Goal: Information Seeking & Learning: Learn about a topic

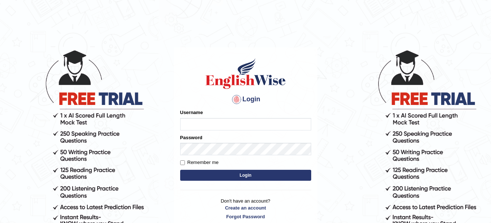
type input "veerpalkaur_parramatta"
click at [181, 164] on input "Remember me" at bounding box center [182, 162] width 5 height 5
checkbox input "true"
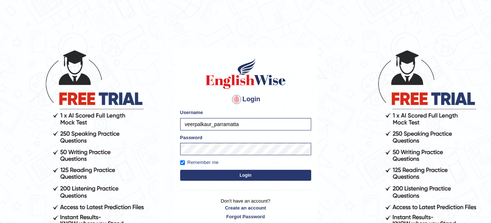
click at [252, 176] on button "Login" at bounding box center [245, 175] width 131 height 11
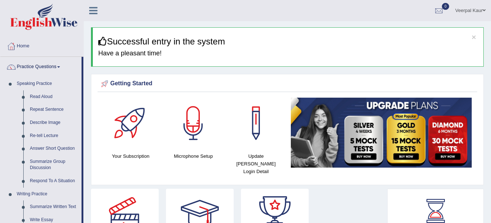
drag, startPoint x: 82, startPoint y: 105, endPoint x: 82, endPoint y: 119, distance: 13.5
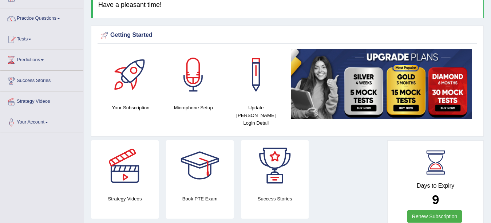
scroll to position [41, 0]
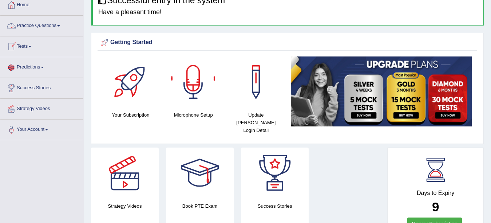
click at [48, 26] on link "Practice Questions" at bounding box center [41, 25] width 83 height 18
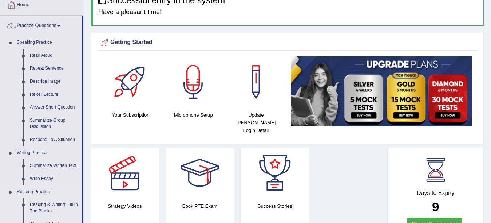
click at [36, 192] on link "Reading Practice" at bounding box center [47, 191] width 68 height 13
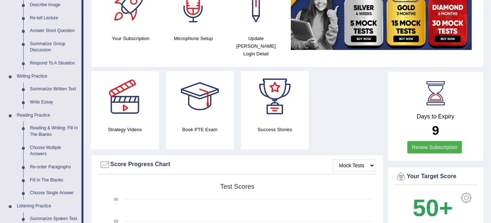
scroll to position [129, 0]
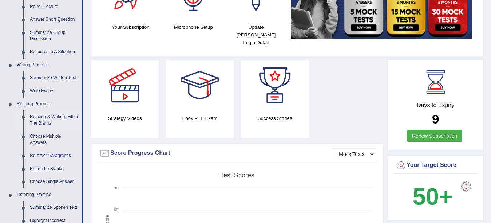
click at [39, 123] on link "Reading & Writing: Fill In The Blanks" at bounding box center [54, 119] width 55 height 19
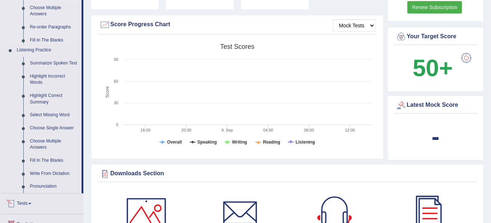
scroll to position [502, 0]
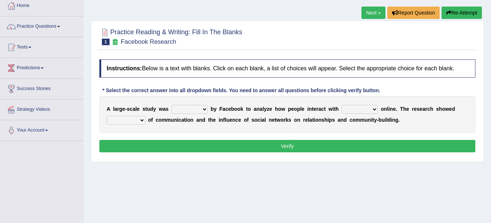
scroll to position [42, 0]
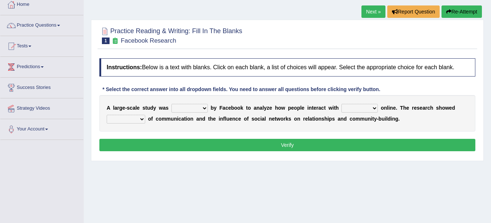
click at [206, 109] on select "surveyed had asked made" at bounding box center [190, 108] width 36 height 9
select select "made"
click at [172, 104] on select "surveyed had asked made" at bounding box center [190, 108] width 36 height 9
click at [376, 108] on select "together all each other another" at bounding box center [360, 108] width 36 height 9
select select "each other"
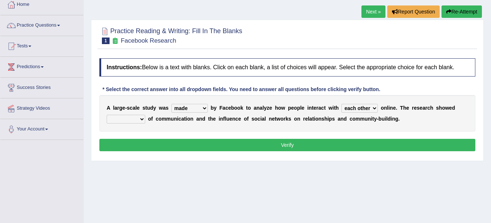
click at [342, 104] on select "together all each other another" at bounding box center [360, 108] width 36 height 9
click at [142, 118] on select "advantages standards fellowships patterns" at bounding box center [126, 119] width 39 height 9
select select "standards"
click at [107, 115] on select "advantages standards fellowships patterns" at bounding box center [126, 119] width 39 height 9
click at [173, 144] on button "Verify" at bounding box center [287, 145] width 376 height 12
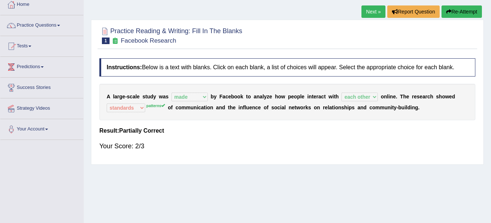
click at [370, 10] on link "Next »" at bounding box center [374, 11] width 24 height 12
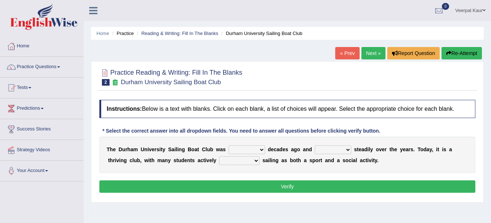
click at [261, 150] on select "found fund founded find" at bounding box center [247, 149] width 36 height 9
select select "fund"
click at [229, 145] on select "found fund founded find" at bounding box center [247, 149] width 36 height 9
click at [349, 150] on select "grow growing has grown grown" at bounding box center [333, 149] width 36 height 9
select select "growing"
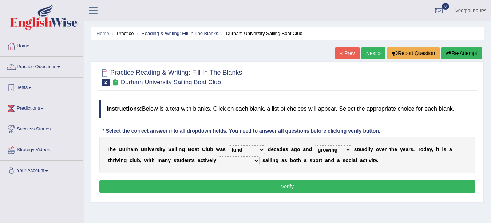
click at [315, 145] on select "grow growing has grown grown" at bounding box center [333, 149] width 36 height 9
click at [257, 161] on select "enjoy enjoyed are enjoying enjoying" at bounding box center [239, 160] width 40 height 9
select select "enjoyed"
click at [219, 156] on select "enjoy enjoyed are enjoying enjoying" at bounding box center [239, 160] width 40 height 9
click at [294, 190] on button "Verify" at bounding box center [287, 186] width 376 height 12
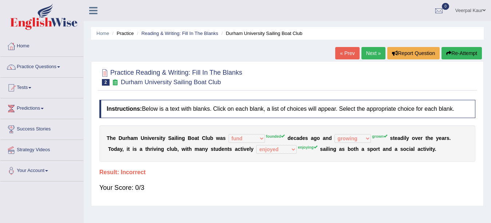
click at [369, 51] on link "Next »" at bounding box center [374, 53] width 24 height 12
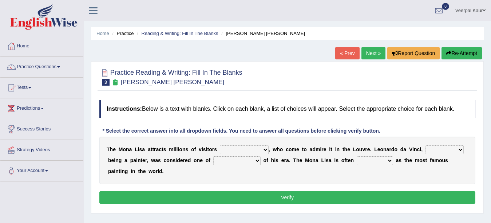
click at [266, 150] on select "around the year the all year all year round per year" at bounding box center [244, 149] width 49 height 9
select select "per year"
click at [220, 145] on select "around the year the all year all year round per year" at bounding box center [244, 149] width 49 height 9
click at [463, 147] on select "rather than as much as as well as as long as" at bounding box center [445, 149] width 38 height 9
select select "rather than"
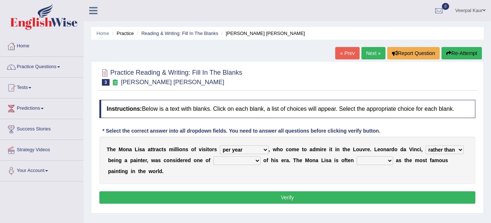
click at [426, 145] on select "rather than as much as as well as as long as" at bounding box center [445, 149] width 38 height 9
click at [258, 160] on select "better artists artist the better artist the best artists" at bounding box center [236, 160] width 47 height 9
select select "the best artists"
click at [213, 156] on select "better artists artist the better artist the best artists" at bounding box center [236, 160] width 47 height 9
click at [391, 161] on select "classified suggested predicted described" at bounding box center [375, 160] width 36 height 9
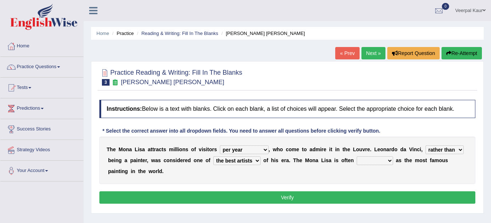
select select "classified"
click at [357, 156] on select "classified suggested predicted described" at bounding box center [375, 160] width 36 height 9
click at [366, 196] on button "Verify" at bounding box center [287, 197] width 376 height 12
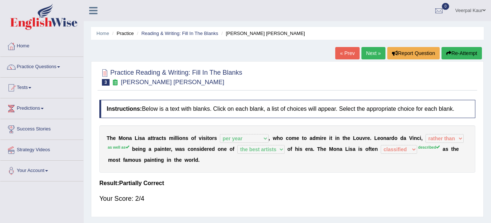
click at [375, 52] on link "Next »" at bounding box center [374, 53] width 24 height 12
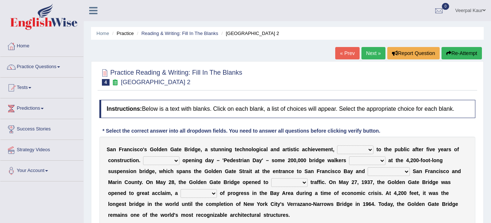
click at [370, 149] on select "opens closes appears equals" at bounding box center [355, 149] width 36 height 9
select select "opens"
click at [337, 145] on select "opens closes appears equals" at bounding box center [355, 149] width 36 height 9
click at [371, 149] on select "opens closes appears equals" at bounding box center [355, 149] width 36 height 9
click at [395, 139] on div "S a n F r a n c i s c o ' s G o l d e n G a t e B r i d g e , a s t u n n i n g…" at bounding box center [287, 182] width 376 height 91
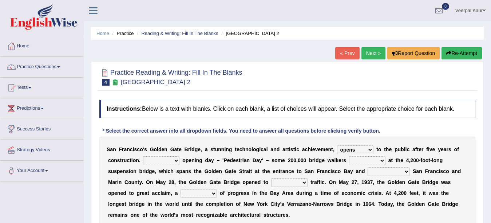
click at [176, 161] on select "On During Since When" at bounding box center [161, 160] width 36 height 9
select select "During"
click at [143, 156] on select "On During Since When" at bounding box center [161, 160] width 36 height 9
click at [381, 161] on select "stationed looked marveled laughed" at bounding box center [367, 160] width 36 height 9
select select "stationed"
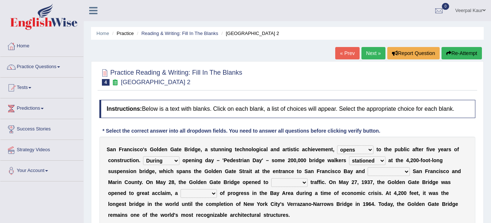
click at [349, 156] on select "stationed looked marveled laughed" at bounding box center [367, 160] width 36 height 9
click at [408, 170] on select "separates connects channels differentiates" at bounding box center [389, 171] width 42 height 9
select select "connects"
click at [368, 167] on select "separates connects channels differentiates" at bounding box center [389, 171] width 42 height 9
click at [304, 183] on select "aquatic vehicular airborne watertight" at bounding box center [289, 182] width 36 height 9
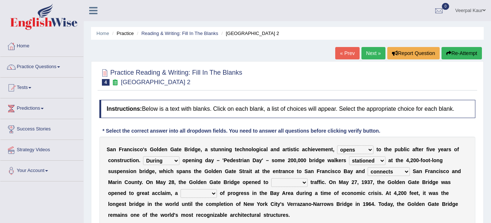
select select "vehicular"
click at [271, 178] on select "aquatic vehicular airborne watertight" at bounding box center [289, 182] width 36 height 9
click at [213, 192] on select "denial symbol technique yield" at bounding box center [199, 193] width 36 height 9
select select "technique"
click at [181, 189] on select "denial symbol technique yield" at bounding box center [199, 193] width 36 height 9
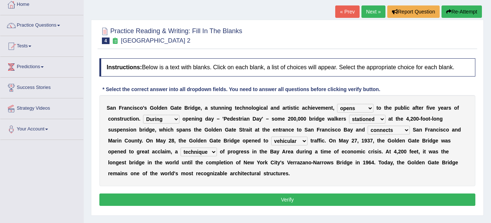
scroll to position [43, 0]
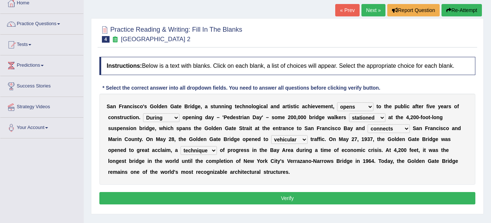
click at [302, 198] on button "Verify" at bounding box center [287, 198] width 376 height 12
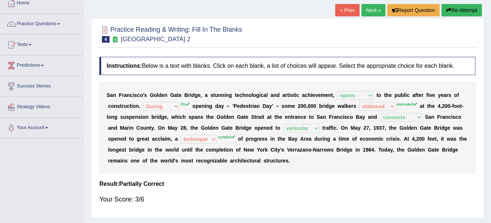
click at [370, 12] on link "Next »" at bounding box center [374, 10] width 24 height 12
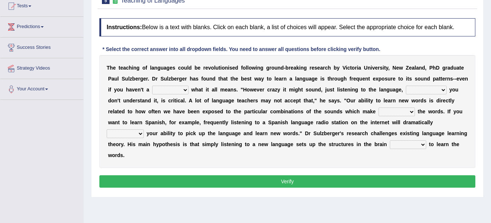
scroll to position [82, 0]
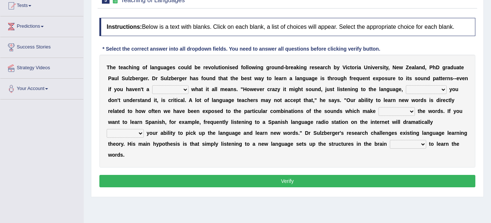
click at [183, 88] on select "dew claw clue due" at bounding box center [170, 89] width 36 height 9
select select "clue"
click at [152, 85] on select "dew claw clue due" at bounding box center [170, 89] width 36 height 9
click at [444, 90] on select "but also all together even though if so" at bounding box center [426, 89] width 41 height 9
select select "all together"
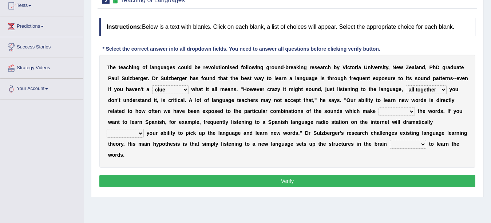
click at [406, 85] on select "but also all together even though if so" at bounding box center [426, 89] width 41 height 9
click at [412, 113] on select "down up of on" at bounding box center [397, 111] width 36 height 9
select select "up"
click at [379, 107] on select "down up of on" at bounding box center [397, 111] width 36 height 9
click at [139, 135] on select "evaluate exaggerate describe boost" at bounding box center [125, 133] width 37 height 9
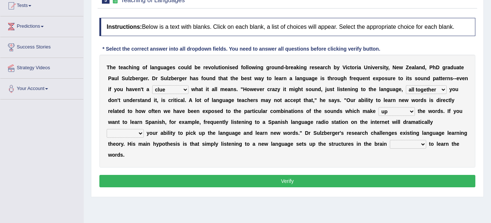
select select "evaluate"
click at [107, 129] on select "evaluate exaggerate describe boost" at bounding box center [125, 133] width 37 height 9
click at [423, 145] on select "requiring required directed to require" at bounding box center [408, 144] width 36 height 9
select select "required"
click at [390, 140] on select "requiring required directed to require" at bounding box center [408, 144] width 36 height 9
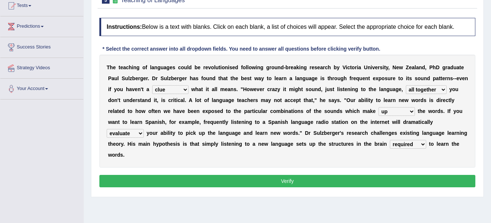
click at [378, 180] on button "Verify" at bounding box center [287, 181] width 376 height 12
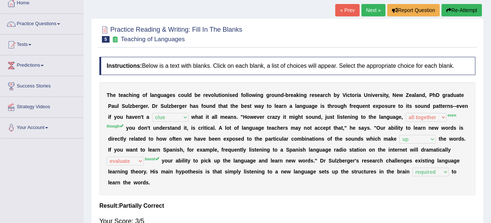
scroll to position [34, 0]
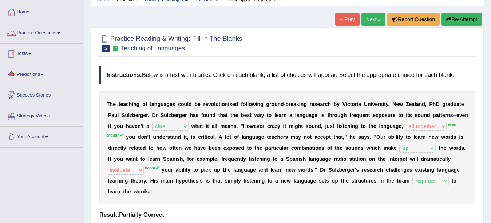
click at [54, 32] on link "Practice Questions" at bounding box center [41, 32] width 83 height 18
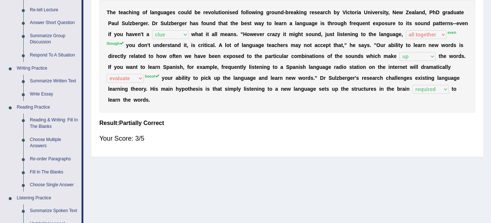
scroll to position [127, 0]
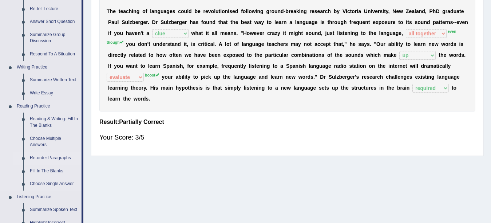
click at [38, 158] on link "Re-order Paragraphs" at bounding box center [54, 157] width 55 height 13
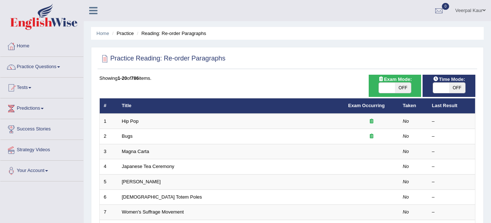
click at [127, 122] on link "Hip Pop" at bounding box center [130, 120] width 17 height 5
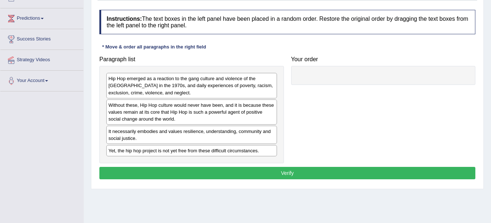
scroll to position [91, 0]
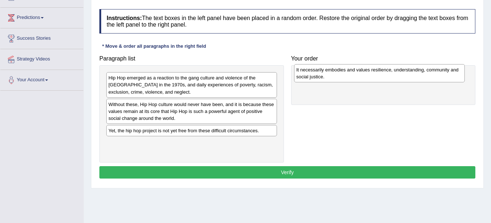
drag, startPoint x: 128, startPoint y: 134, endPoint x: 316, endPoint y: 73, distance: 197.5
click at [316, 73] on div "It necessarily embodies and values resilience, understanding, community and soc…" at bounding box center [379, 73] width 171 height 18
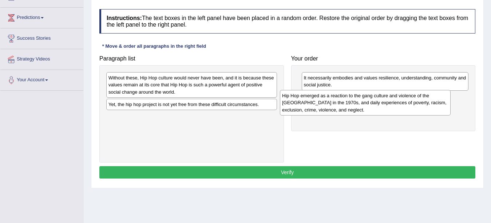
drag, startPoint x: 210, startPoint y: 83, endPoint x: 386, endPoint y: 101, distance: 176.1
click at [386, 101] on div "Hip Hop emerged as a reaction to the gang culture and violence of the [GEOGRAPH…" at bounding box center [365, 102] width 171 height 25
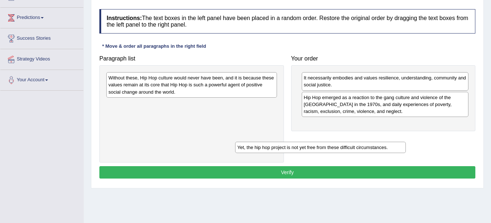
drag, startPoint x: 236, startPoint y: 105, endPoint x: 397, endPoint y: 145, distance: 166.1
click at [397, 145] on div "Yet, the hip hop project is not yet free from these difficult circumstances." at bounding box center [320, 147] width 171 height 11
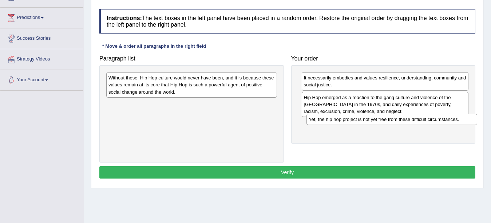
drag, startPoint x: 260, startPoint y: 108, endPoint x: 460, endPoint y: 123, distance: 200.9
click at [460, 123] on div "Yet, the hip hop project is not yet free from these difficult circumstances." at bounding box center [392, 119] width 171 height 11
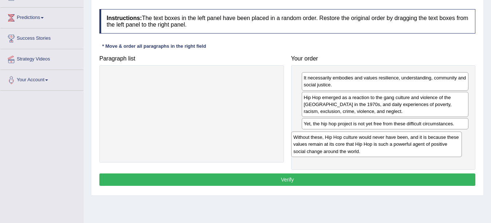
drag, startPoint x: 229, startPoint y: 85, endPoint x: 415, endPoint y: 144, distance: 194.8
click at [415, 144] on div "Without these, Hip Hop culture would never have been, and it is because these v…" at bounding box center [376, 143] width 171 height 25
click at [334, 179] on button "Verify" at bounding box center [287, 179] width 376 height 12
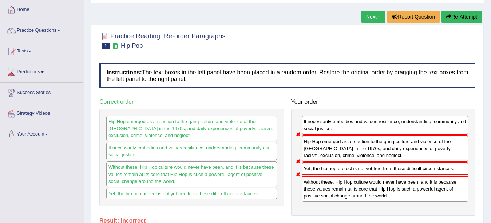
scroll to position [35, 0]
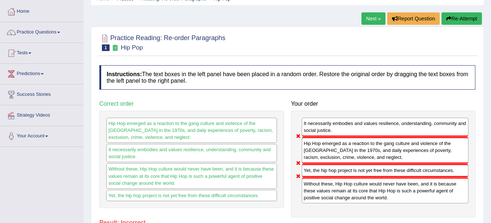
click at [373, 19] on link "Next »" at bounding box center [374, 18] width 24 height 12
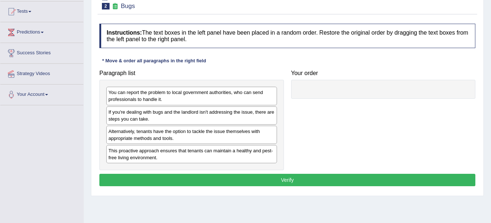
scroll to position [80, 0]
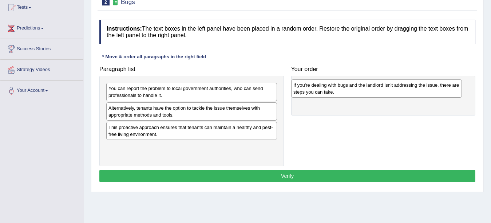
drag, startPoint x: 160, startPoint y: 114, endPoint x: 345, endPoint y: 91, distance: 186.5
click at [345, 91] on div "If you're dealing with bugs and the landlord isn't addressing the issue, there …" at bounding box center [376, 88] width 171 height 18
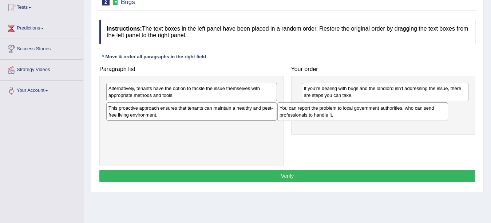
drag, startPoint x: 228, startPoint y: 94, endPoint x: 399, endPoint y: 113, distance: 172.3
click at [399, 113] on div "You can report the problem to local government authorities, who can send profes…" at bounding box center [363, 111] width 171 height 18
click at [400, 113] on div "You can report the problem to local government authorities, who can send profes…" at bounding box center [385, 111] width 167 height 18
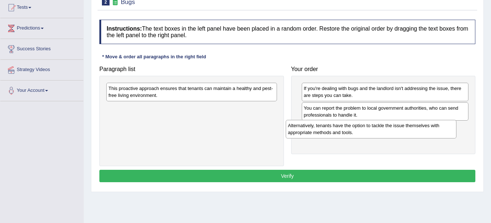
drag, startPoint x: 190, startPoint y: 95, endPoint x: 370, endPoint y: 132, distance: 183.3
click at [370, 132] on div "Alternatively, tenants have the option to tackle the issue themselves with appr…" at bounding box center [371, 129] width 171 height 18
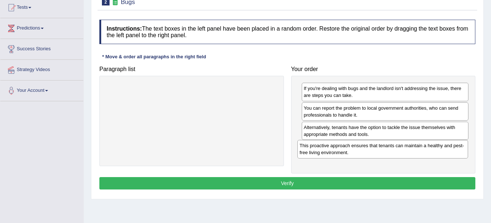
drag, startPoint x: 242, startPoint y: 87, endPoint x: 433, endPoint y: 144, distance: 199.6
click at [433, 144] on div "This proactive approach ensures that tenants can maintain a healthy and pest-fr…" at bounding box center [383, 149] width 171 height 18
click at [307, 181] on button "Verify" at bounding box center [287, 183] width 376 height 12
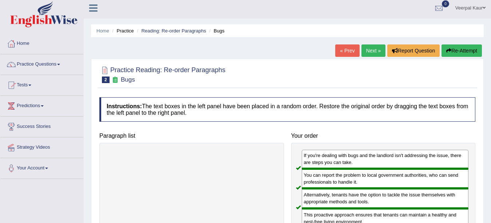
scroll to position [2, 0]
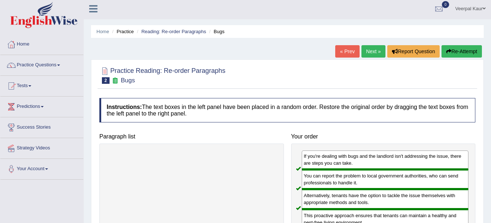
click at [369, 49] on link "Next »" at bounding box center [374, 51] width 24 height 12
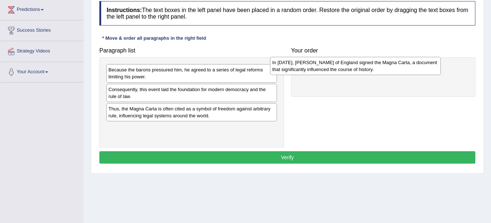
drag, startPoint x: 241, startPoint y: 96, endPoint x: 406, endPoint y: 69, distance: 166.5
click at [406, 69] on div "In [DATE], [PERSON_NAME] of England signed the Magna Carta, a document that sig…" at bounding box center [355, 66] width 171 height 18
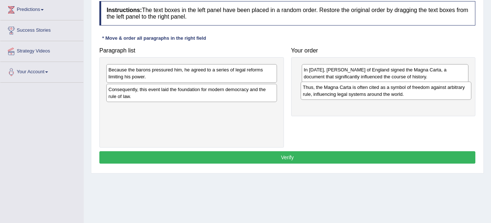
drag, startPoint x: 135, startPoint y: 114, endPoint x: 329, endPoint y: 93, distance: 195.7
click at [329, 93] on div "Thus, the Magna Carta is often cited as a symbol of freedom against arbitrary r…" at bounding box center [386, 91] width 171 height 18
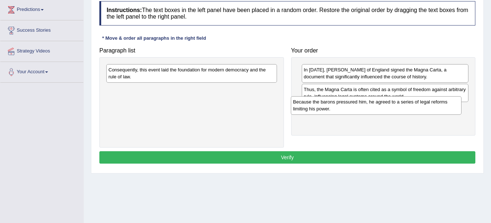
drag, startPoint x: 184, startPoint y: 72, endPoint x: 371, endPoint y: 106, distance: 189.7
click at [371, 106] on div "Because the barons pressured him, he agreed to a series of legal reforms limiti…" at bounding box center [376, 105] width 171 height 18
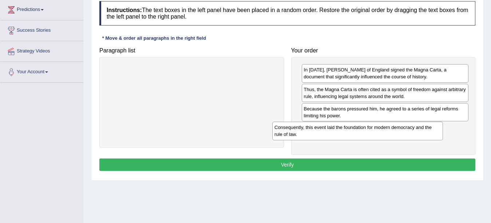
drag, startPoint x: 252, startPoint y: 68, endPoint x: 423, endPoint y: 125, distance: 179.4
click at [423, 125] on div "Consequently, this event laid the foundation for modern democracy and the rule …" at bounding box center [357, 131] width 171 height 18
click at [361, 165] on button "Verify" at bounding box center [287, 164] width 376 height 12
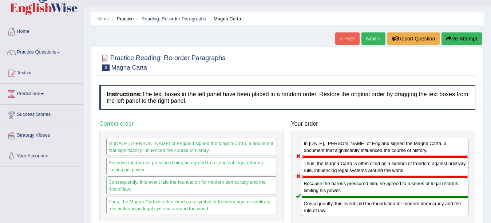
scroll to position [11, 0]
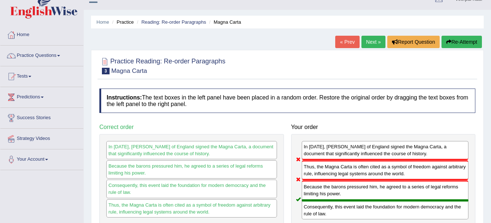
click at [373, 44] on link "Next »" at bounding box center [374, 42] width 24 height 12
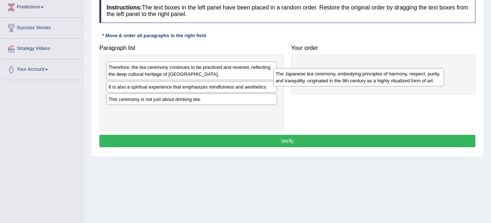
drag, startPoint x: 219, startPoint y: 94, endPoint x: 386, endPoint y: 80, distance: 167.7
click at [386, 80] on div "The Japanese tea ceremony, embodying principles of harmony, respect, purity, an…" at bounding box center [358, 77] width 171 height 18
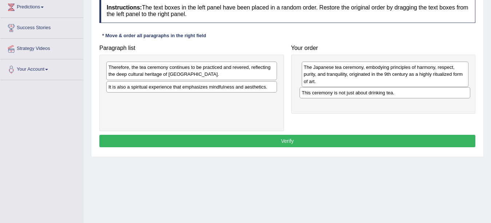
drag, startPoint x: 173, startPoint y: 102, endPoint x: 366, endPoint y: 95, distance: 193.5
click at [366, 95] on div "This ceremony is not just about drinking tea." at bounding box center [385, 92] width 171 height 11
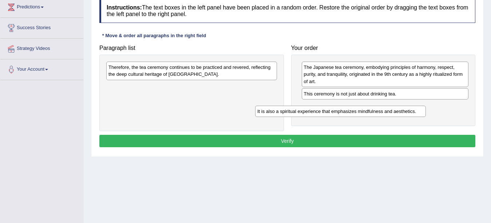
drag, startPoint x: 166, startPoint y: 91, endPoint x: 316, endPoint y: 115, distance: 151.6
click at [316, 115] on div "It is also a spiritual experience that emphasizes mindfulness and aesthetics." at bounding box center [340, 111] width 171 height 11
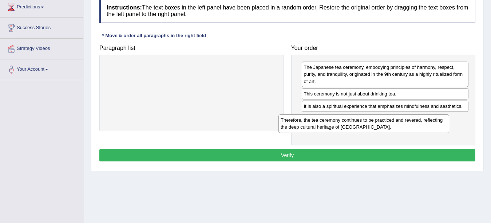
drag, startPoint x: 158, startPoint y: 70, endPoint x: 331, endPoint y: 122, distance: 180.2
click at [331, 122] on div "Therefore, the tea ceremony continues to be practiced and revered, reflecting t…" at bounding box center [364, 123] width 171 height 18
click at [288, 157] on button "Verify" at bounding box center [287, 155] width 376 height 12
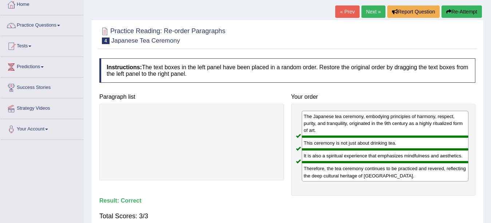
scroll to position [32, 0]
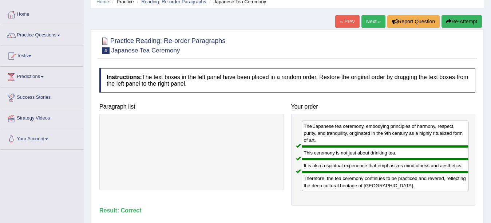
click at [46, 36] on link "Practice Questions" at bounding box center [41, 34] width 83 height 18
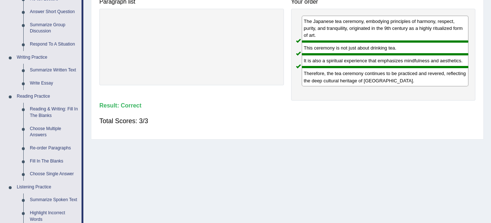
scroll to position [139, 0]
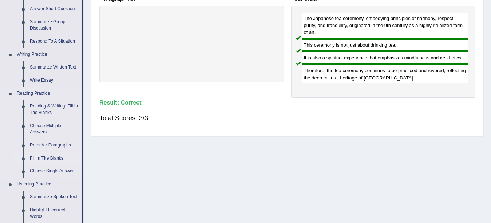
click at [57, 158] on link "Fill In The Blanks" at bounding box center [54, 158] width 55 height 13
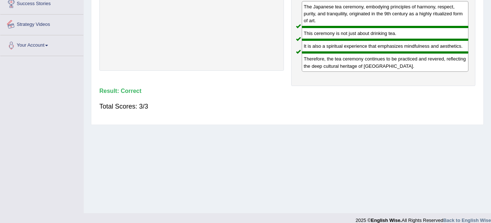
scroll to position [160, 0]
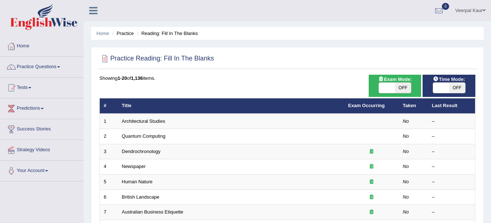
click at [151, 123] on link "Architectural Studies" at bounding box center [143, 120] width 43 height 5
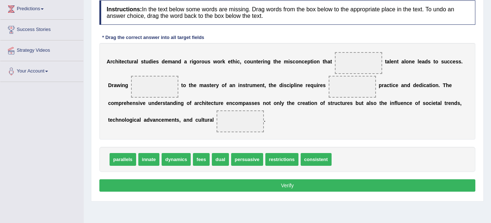
scroll to position [101, 0]
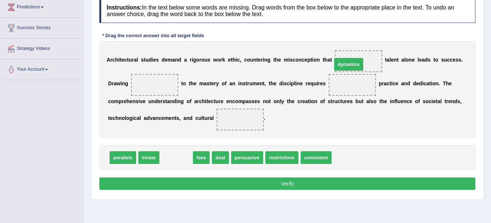
drag, startPoint x: 173, startPoint y: 160, endPoint x: 345, endPoint y: 67, distance: 195.5
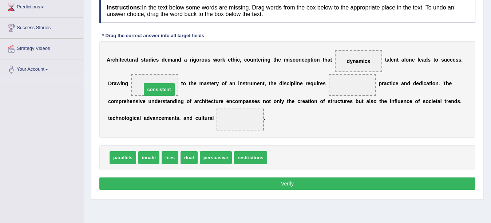
drag, startPoint x: 275, startPoint y: 161, endPoint x: 150, endPoint y: 93, distance: 142.9
drag, startPoint x: 153, startPoint y: 85, endPoint x: 351, endPoint y: 87, distance: 198.8
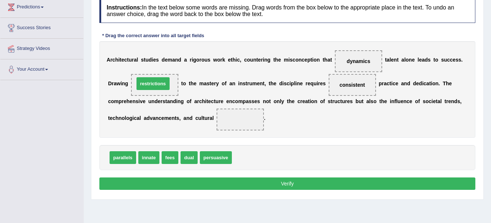
drag, startPoint x: 248, startPoint y: 160, endPoint x: 151, endPoint y: 86, distance: 122.1
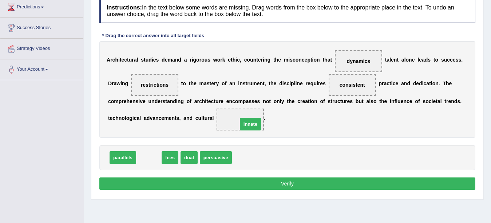
drag, startPoint x: 149, startPoint y: 158, endPoint x: 249, endPoint y: 122, distance: 106.0
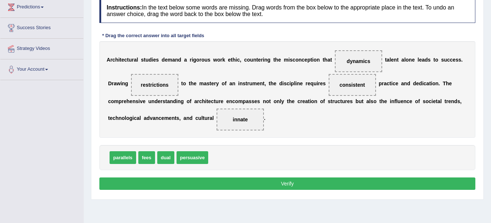
click at [265, 186] on button "Verify" at bounding box center [287, 183] width 376 height 12
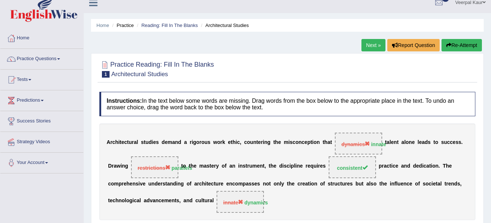
scroll to position [5, 0]
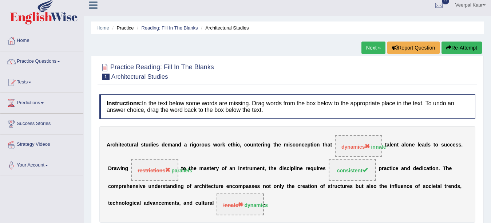
click at [373, 49] on link "Next »" at bounding box center [374, 48] width 24 height 12
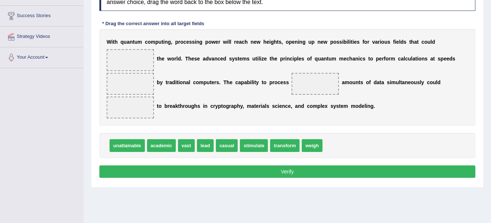
scroll to position [113, 0]
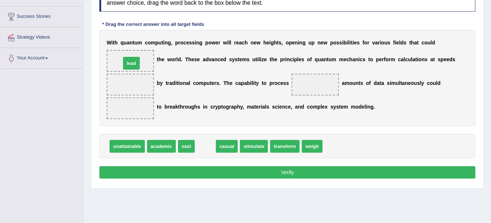
drag, startPoint x: 204, startPoint y: 146, endPoint x: 131, endPoint y: 61, distance: 112.1
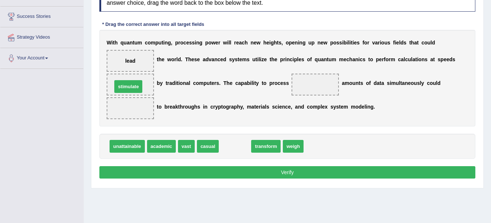
drag, startPoint x: 236, startPoint y: 148, endPoint x: 131, endPoint y: 88, distance: 120.7
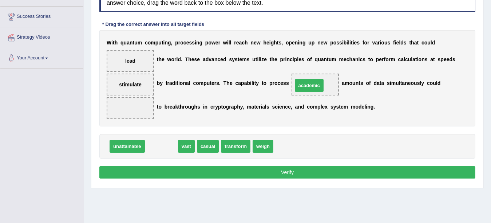
drag, startPoint x: 165, startPoint y: 147, endPoint x: 313, endPoint y: 86, distance: 159.9
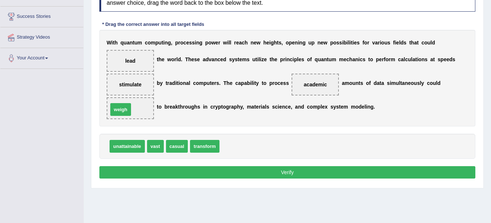
drag, startPoint x: 239, startPoint y: 150, endPoint x: 127, endPoint y: 113, distance: 117.4
click at [231, 177] on button "Verify" at bounding box center [287, 172] width 376 height 12
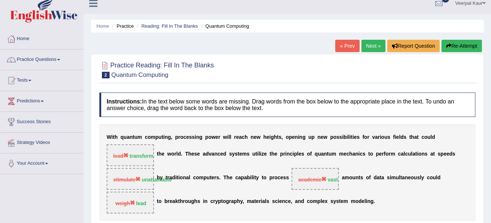
scroll to position [7, 0]
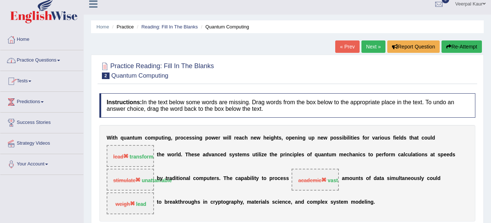
click at [49, 58] on link "Practice Questions" at bounding box center [41, 59] width 83 height 18
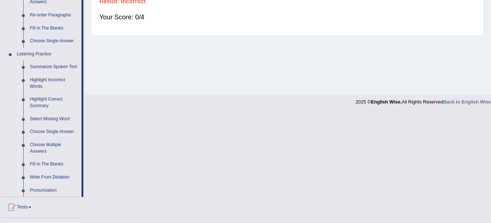
scroll to position [271, 0]
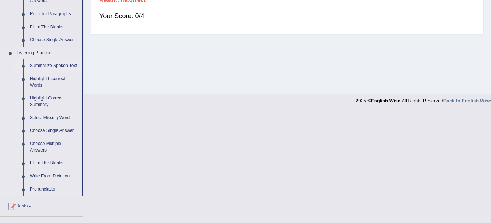
click at [45, 64] on link "Summarize Spoken Text" at bounding box center [54, 65] width 55 height 13
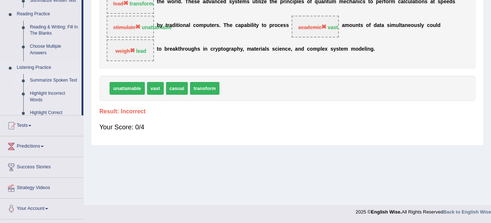
scroll to position [160, 0]
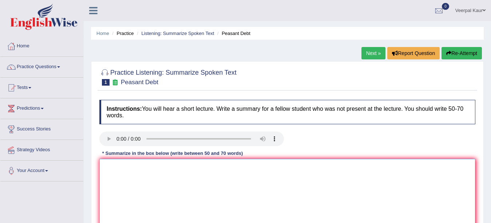
click at [116, 165] on textarea at bounding box center [287, 194] width 376 height 71
type textarea "F"
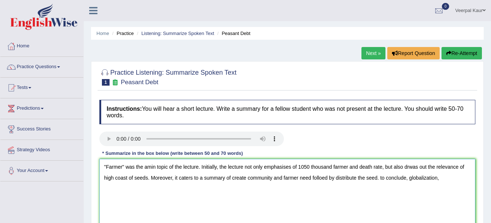
click at [328, 178] on textarea ""Farmer" was the amin topic of the lecture. Initially, the lecture not only emp…" at bounding box center [287, 194] width 376 height 71
click at [446, 178] on textarea ""Farmer" was the amin topic of the lecture. Initially, the lecture not only emp…" at bounding box center [287, 194] width 376 height 71
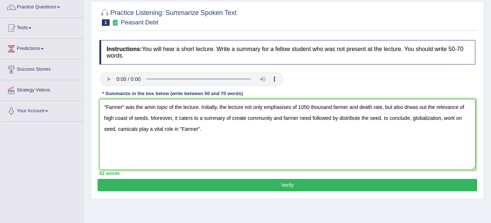
scroll to position [75, 0]
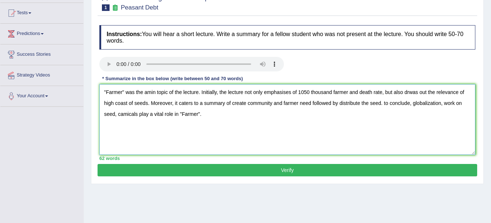
type textarea ""Farmer" was the amin topic of the lecture. Initially, the lecture not only emp…"
click at [282, 170] on button "Verify" at bounding box center [288, 170] width 380 height 12
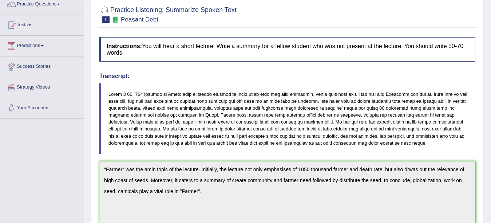
scroll to position [58, 0]
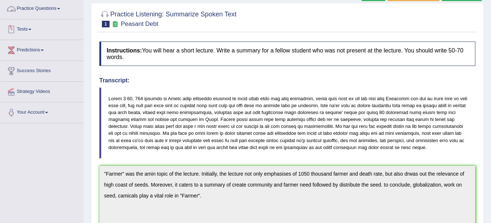
click at [51, 12] on link "Practice Questions" at bounding box center [41, 8] width 83 height 18
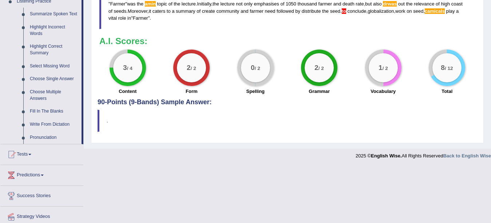
scroll to position [328, 0]
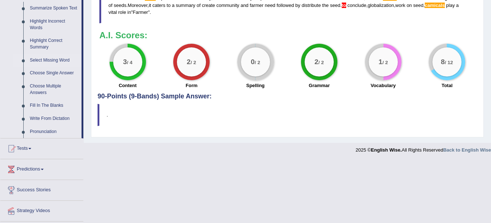
click at [52, 61] on link "Select Missing Word" at bounding box center [54, 60] width 55 height 13
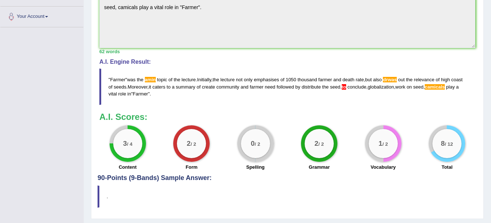
scroll to position [346, 0]
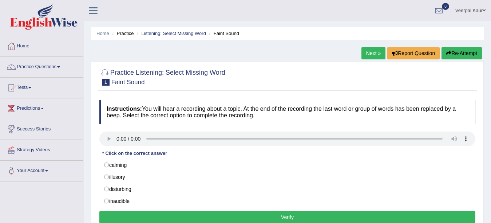
click at [52, 64] on link "Practice Questions" at bounding box center [41, 66] width 83 height 18
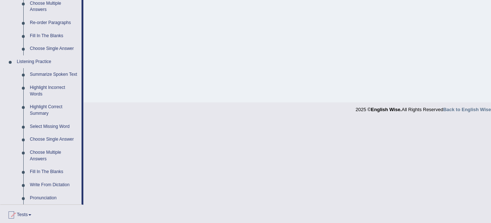
scroll to position [263, 0]
click at [37, 88] on link "Highlight Incorrect Words" at bounding box center [54, 89] width 55 height 19
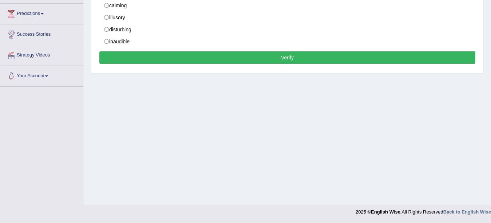
scroll to position [109, 0]
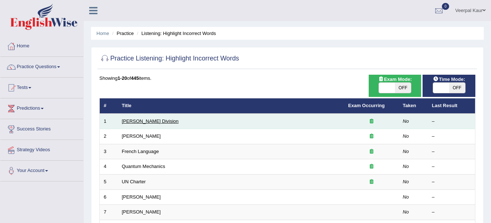
click at [143, 122] on link "[PERSON_NAME] Division" at bounding box center [150, 120] width 57 height 5
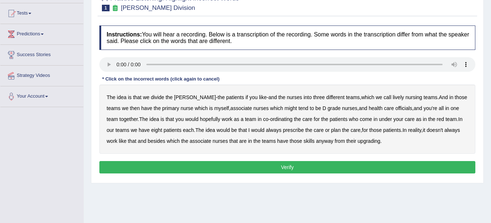
scroll to position [75, 0]
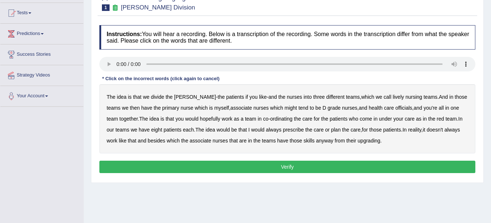
click at [287, 98] on b "nurses" at bounding box center [294, 97] width 15 height 6
click at [217, 111] on div "The idea is that we divide the ward - the patients if you like - and the nurses…" at bounding box center [287, 118] width 376 height 69
click at [231, 109] on b "associate" at bounding box center [241, 108] width 21 height 6
click at [221, 139] on b "nurses" at bounding box center [220, 141] width 15 height 6
click at [287, 95] on b "nurses" at bounding box center [294, 97] width 15 height 6
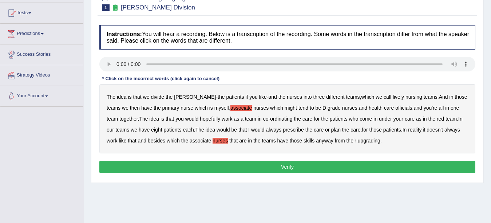
click at [393, 98] on b "lively" at bounding box center [398, 97] width 11 height 6
click at [395, 110] on b "officials" at bounding box center [403, 108] width 17 height 6
click at [271, 130] on b "always" at bounding box center [274, 130] width 16 height 6
click at [290, 168] on button "Verify" at bounding box center [287, 167] width 376 height 12
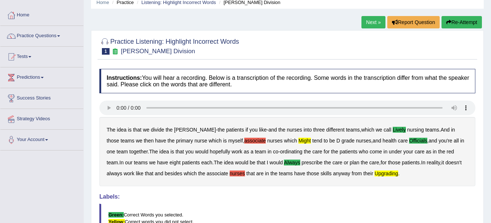
scroll to position [31, 0]
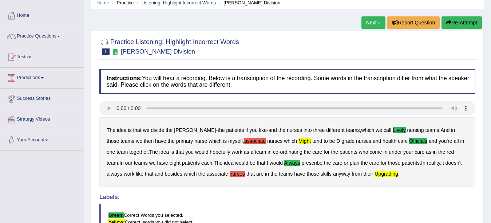
click at [367, 21] on link "Next »" at bounding box center [374, 22] width 24 height 12
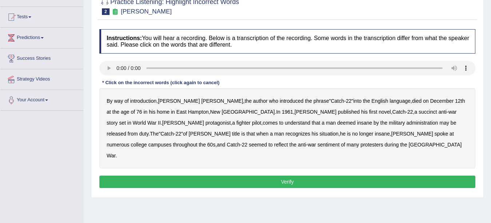
scroll to position [75, 0]
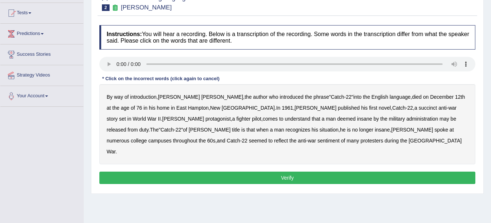
click at [419, 109] on b "succinct" at bounding box center [428, 108] width 19 height 6
click at [406, 120] on b "administration" at bounding box center [422, 119] width 32 height 6
click at [320, 130] on b "situation" at bounding box center [329, 130] width 19 height 6
click at [288, 138] on b "reflect" at bounding box center [281, 141] width 14 height 6
click at [231, 172] on button "Verify" at bounding box center [287, 178] width 376 height 12
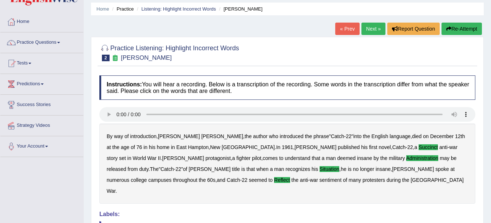
scroll to position [22, 0]
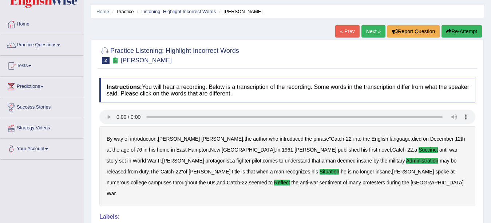
click at [372, 31] on link "Next »" at bounding box center [374, 31] width 24 height 12
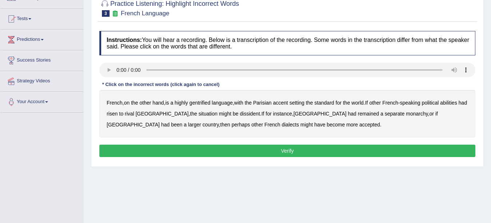
scroll to position [70, 0]
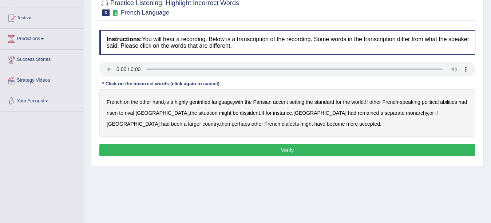
click at [206, 104] on b "gentrified" at bounding box center [199, 102] width 21 height 6
click at [457, 101] on b "abilities" at bounding box center [448, 102] width 17 height 6
click at [240, 114] on b "dissident" at bounding box center [250, 113] width 20 height 6
click at [406, 115] on b "monarchy" at bounding box center [417, 113] width 22 height 6
click at [229, 148] on button "Verify" at bounding box center [287, 150] width 376 height 12
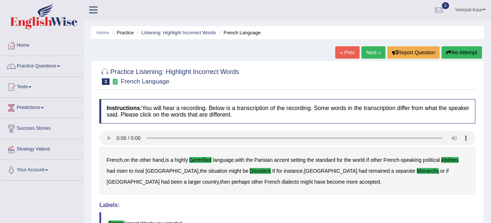
scroll to position [0, 0]
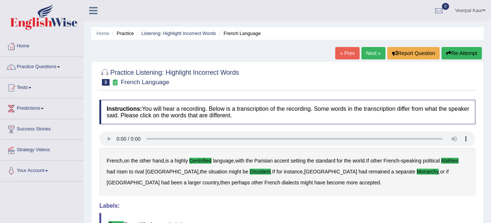
click at [373, 55] on link "Next »" at bounding box center [374, 53] width 24 height 12
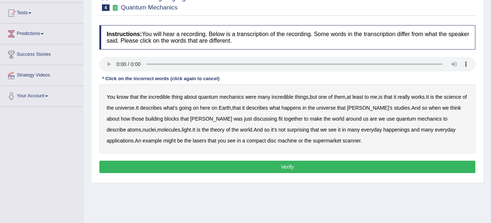
scroll to position [77, 0]
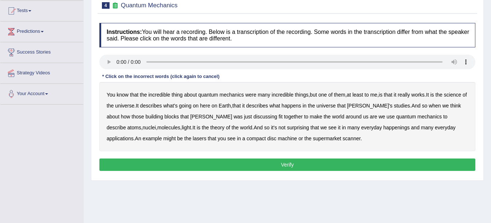
click at [457, 97] on b "science" at bounding box center [452, 95] width 17 height 6
click at [383, 129] on b "happenings" at bounding box center [396, 128] width 26 height 6
click at [253, 95] on b "were" at bounding box center [250, 95] width 11 height 6
click at [315, 162] on button "Verify" at bounding box center [287, 164] width 376 height 12
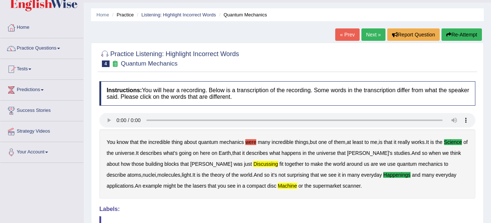
scroll to position [15, 0]
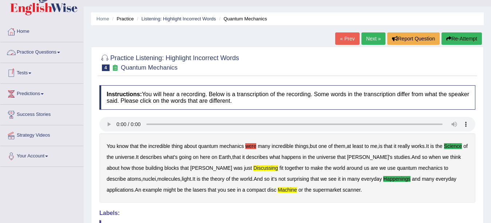
click at [53, 54] on link "Practice Questions" at bounding box center [41, 51] width 83 height 18
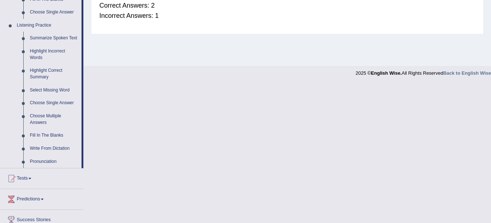
scroll to position [296, 0]
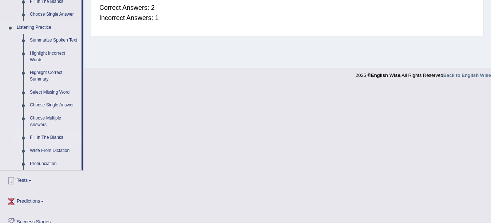
click at [60, 139] on link "Fill In The Blanks" at bounding box center [54, 137] width 55 height 13
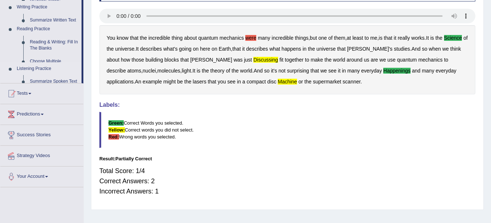
scroll to position [91, 0]
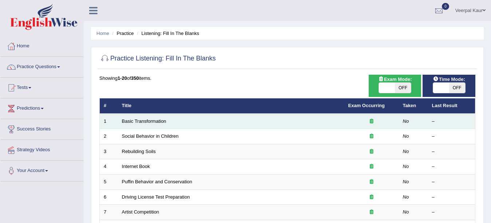
click at [148, 117] on td "Basic Transformation" at bounding box center [231, 121] width 227 height 15
click at [149, 122] on link "Basic Transformation" at bounding box center [144, 120] width 44 height 5
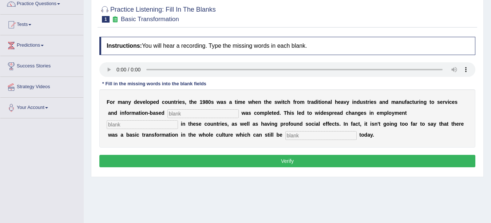
scroll to position [70, 0]
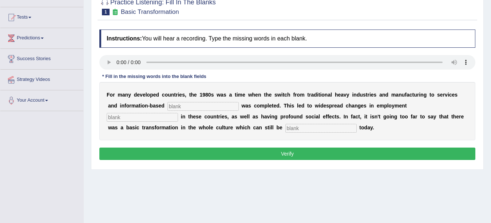
click at [328, 130] on input "text" at bounding box center [321, 128] width 71 height 9
type input "observe"
click at [164, 117] on input "text" at bounding box center [142, 117] width 71 height 9
type input "pattern"
click at [178, 103] on input "text" at bounding box center [203, 106] width 71 height 9
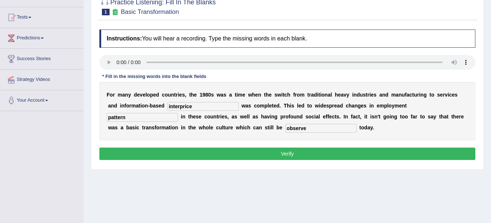
type input "interprice"
click at [198, 153] on button "Verify" at bounding box center [287, 153] width 376 height 12
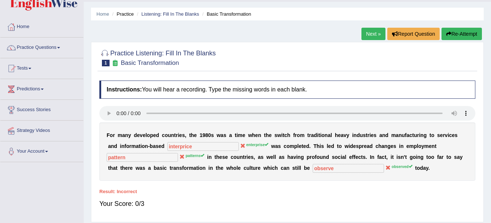
scroll to position [15, 0]
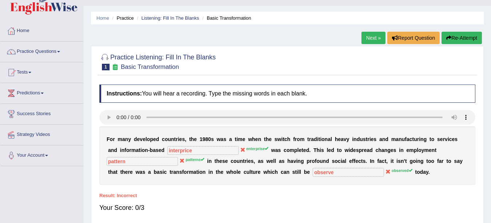
click at [370, 36] on link "Next »" at bounding box center [374, 38] width 24 height 12
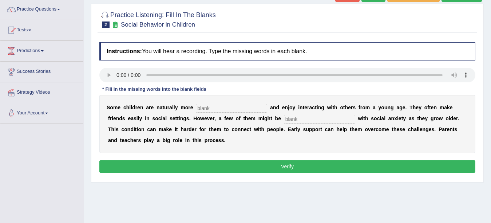
scroll to position [60, 0]
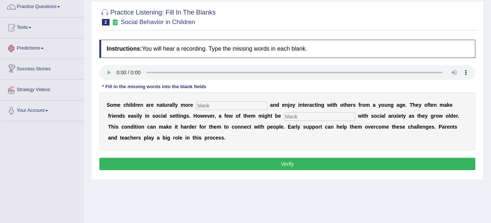
click at [214, 103] on input "text" at bounding box center [231, 105] width 71 height 9
type input "socialable"
click at [323, 118] on input "text" at bounding box center [319, 116] width 71 height 9
type input "dignose"
click at [312, 165] on button "Verify" at bounding box center [287, 164] width 376 height 12
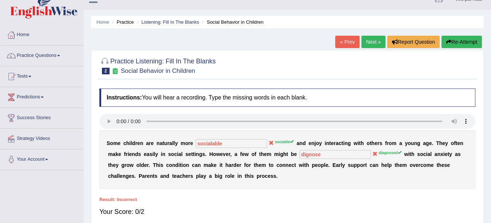
scroll to position [0, 0]
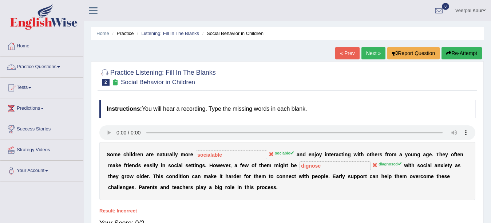
click at [52, 67] on link "Practice Questions" at bounding box center [41, 66] width 83 height 18
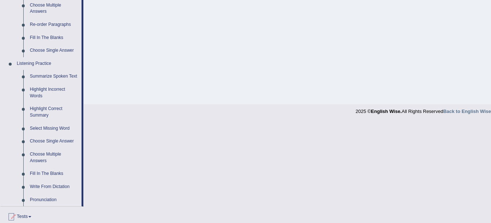
scroll to position [262, 0]
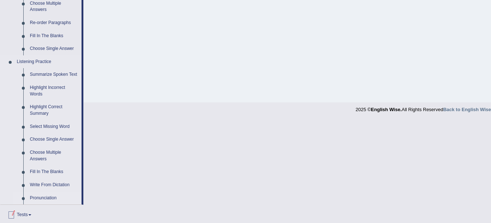
click at [41, 197] on link "Pronunciation" at bounding box center [54, 198] width 55 height 13
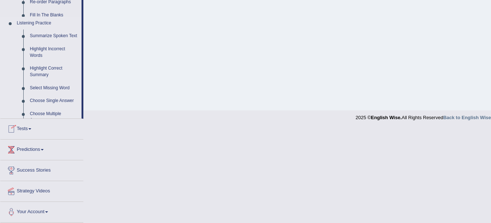
scroll to position [160, 0]
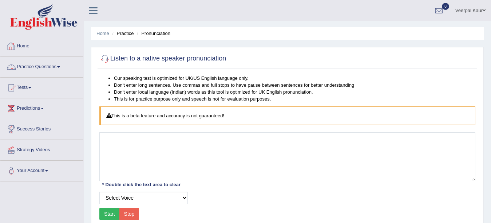
click at [56, 67] on link "Practice Questions" at bounding box center [41, 66] width 83 height 18
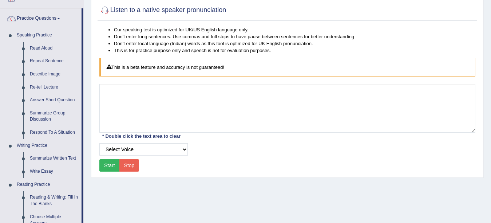
scroll to position [33, 0]
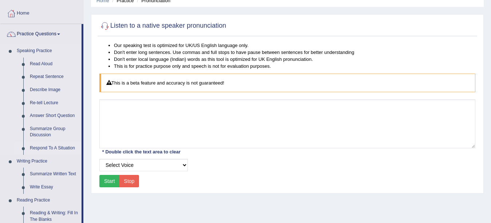
click at [51, 148] on link "Respond To A Situation" at bounding box center [54, 148] width 55 height 13
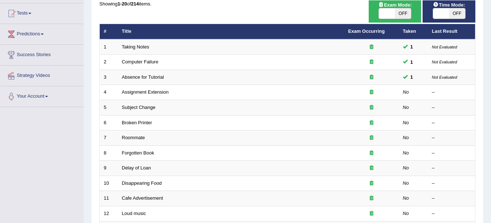
scroll to position [81, 0]
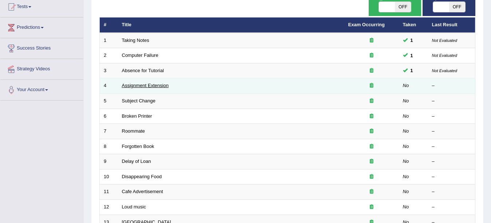
click at [151, 85] on link "Assignment Extension" at bounding box center [145, 85] width 47 height 5
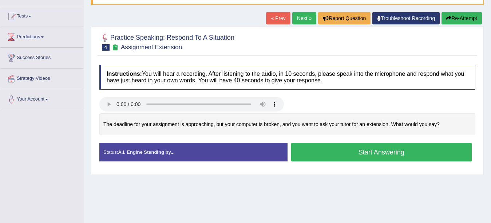
scroll to position [73, 0]
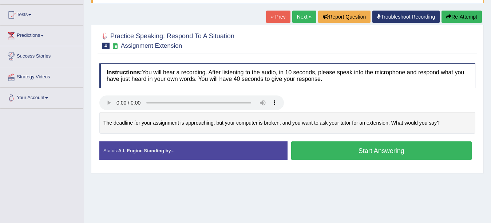
click at [353, 150] on button "Start Answering" at bounding box center [381, 150] width 181 height 19
